Goal: Task Accomplishment & Management: Use online tool/utility

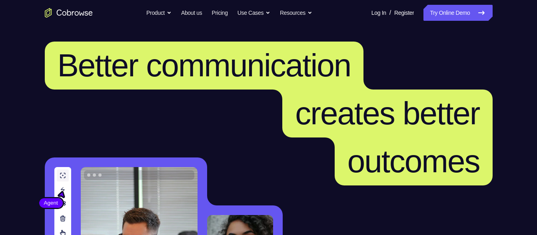
click at [449, 18] on link "Try Online Demo" at bounding box center [457, 13] width 69 height 16
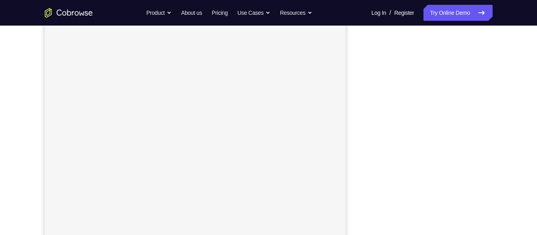
scroll to position [128, 0]
